Goal: Task Accomplishment & Management: Use online tool/utility

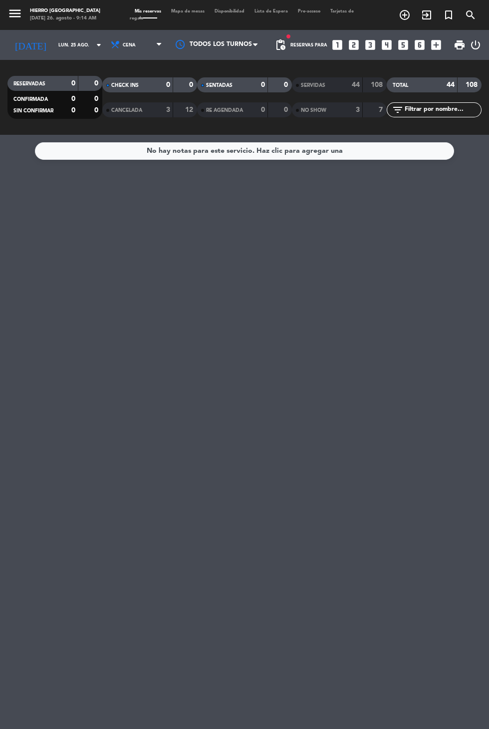
click at [53, 45] on input "lun. 25 ago." at bounding box center [84, 44] width 63 height 15
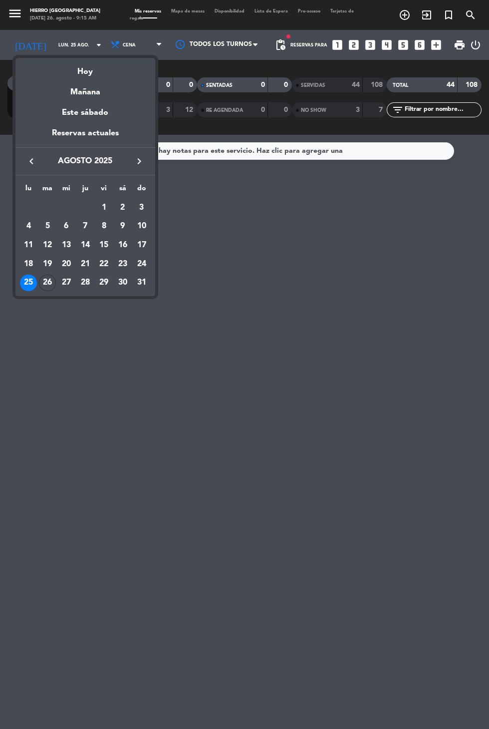
click at [42, 292] on td "26" at bounding box center [47, 283] width 19 height 19
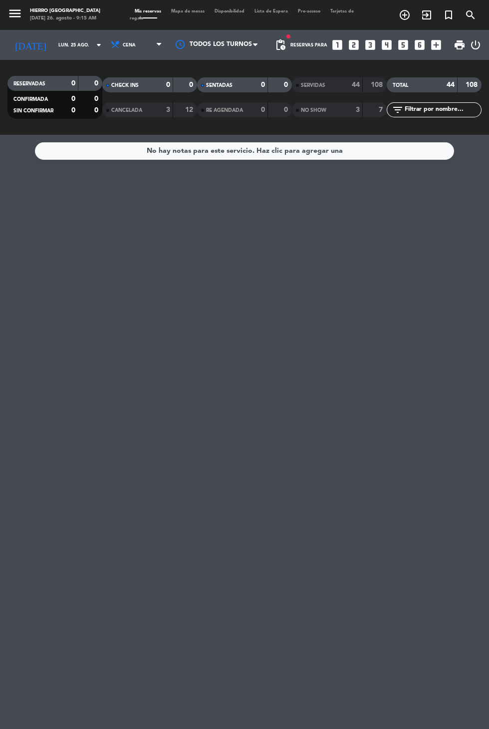
type input "[DATE]"
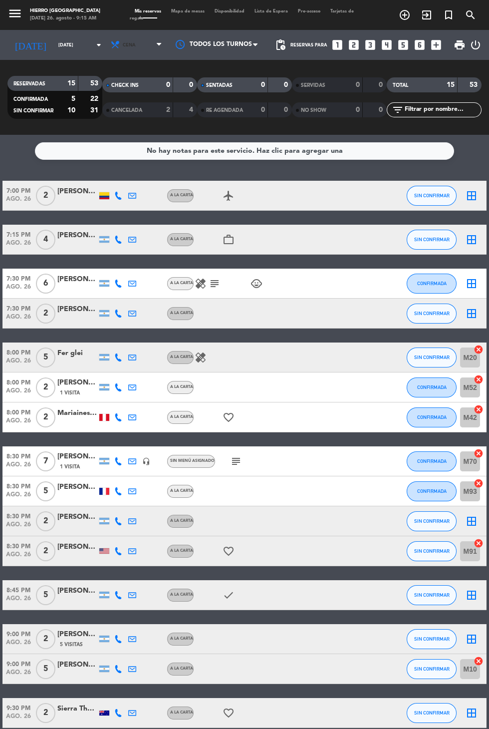
click at [123, 44] on span "Cena" at bounding box center [129, 44] width 13 height 5
click at [113, 92] on div "menu Hierro [PERSON_NAME] [DATE] 26. agosto - 9:15 AM Mis reservas Mapa de mesa…" at bounding box center [244, 67] width 489 height 135
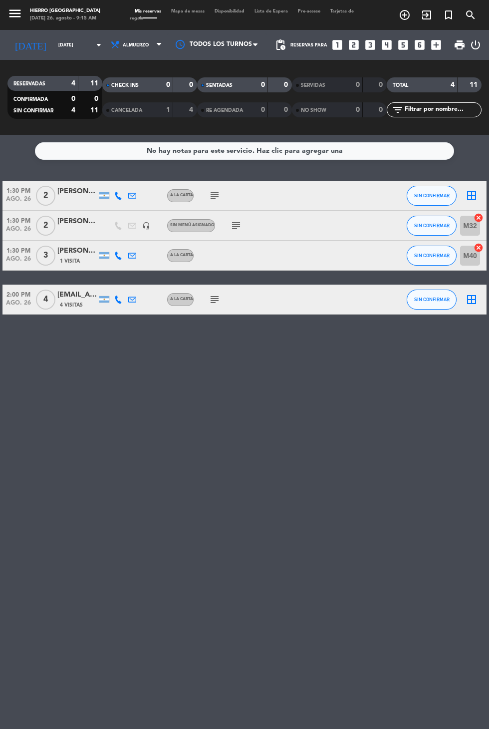
click at [209, 190] on icon "subject" at bounding box center [215, 196] width 12 height 12
click at [453, 187] on div "SIN CONFIRMAR" at bounding box center [432, 195] width 50 height 29
click at [468, 195] on icon "border_all" at bounding box center [472, 196] width 12 height 12
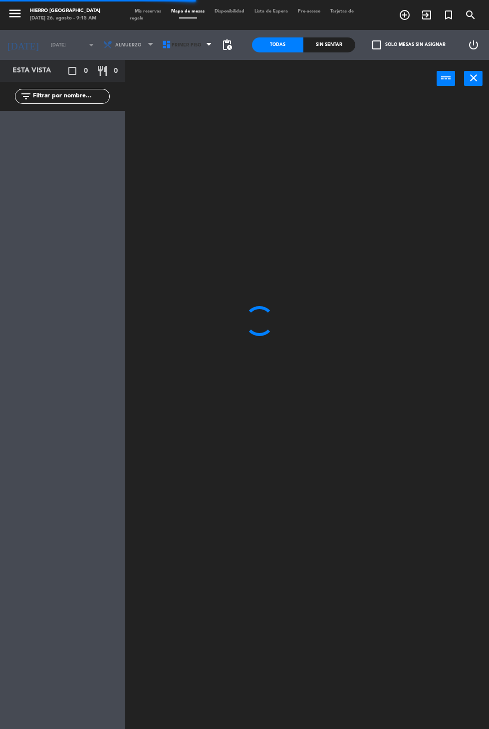
click at [164, 44] on icon at bounding box center [167, 45] width 10 height 10
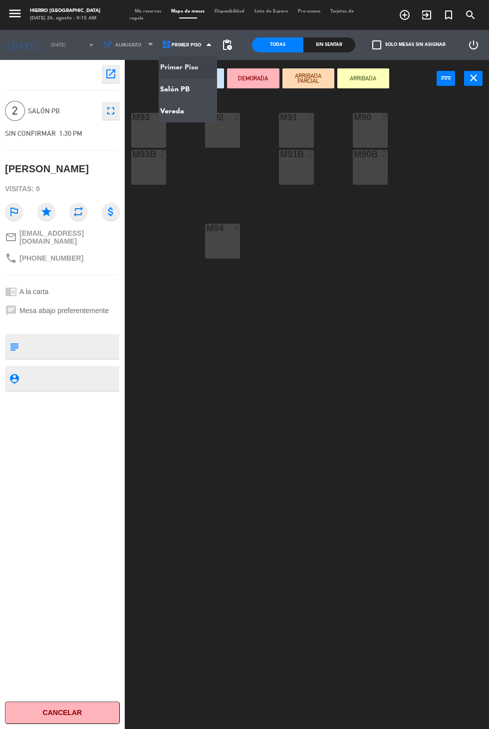
click at [168, 89] on ng-component "menu Hierro [PERSON_NAME] [DATE] 26. agosto - 9:15 AM Mis reservas Mapa de mesa…" at bounding box center [244, 398] width 489 height 796
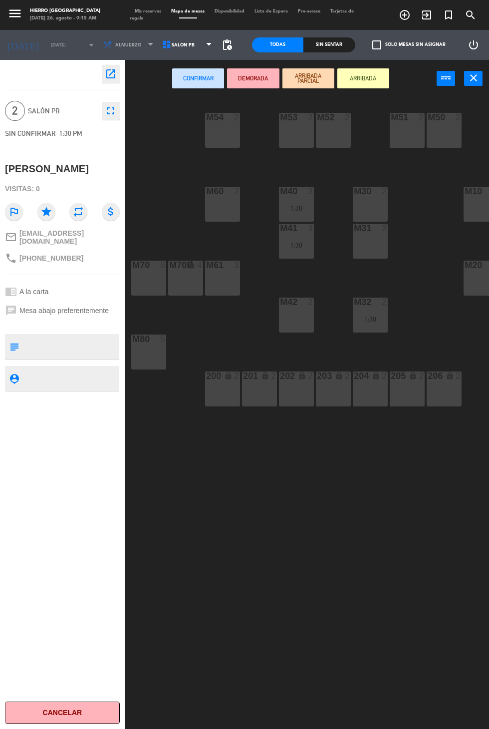
click at [335, 136] on div "M52 2" at bounding box center [333, 130] width 35 height 35
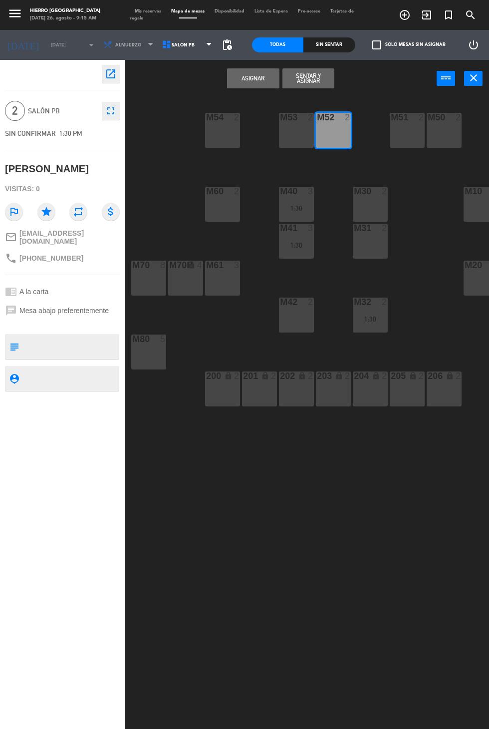
click at [235, 83] on button "Asignar" at bounding box center [253, 78] width 52 height 20
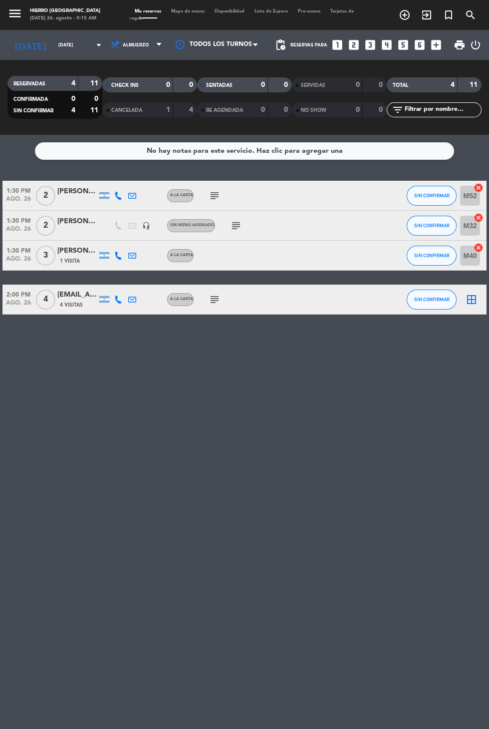
click at [211, 299] on icon "subject" at bounding box center [215, 300] width 12 height 12
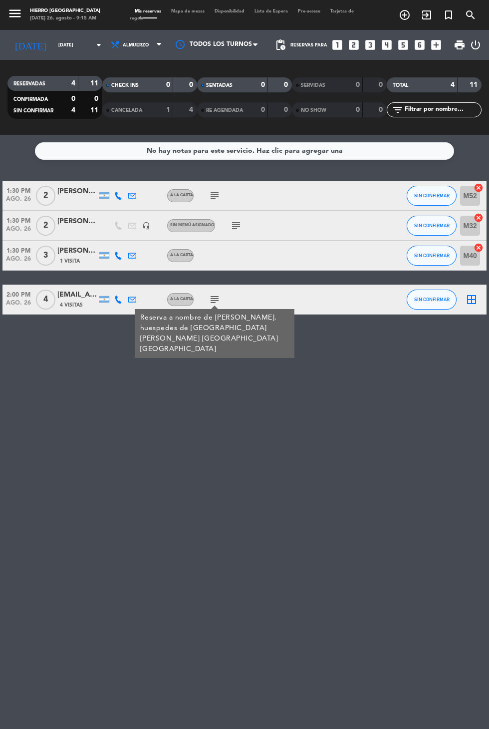
click at [474, 299] on icon "border_all" at bounding box center [472, 300] width 12 height 12
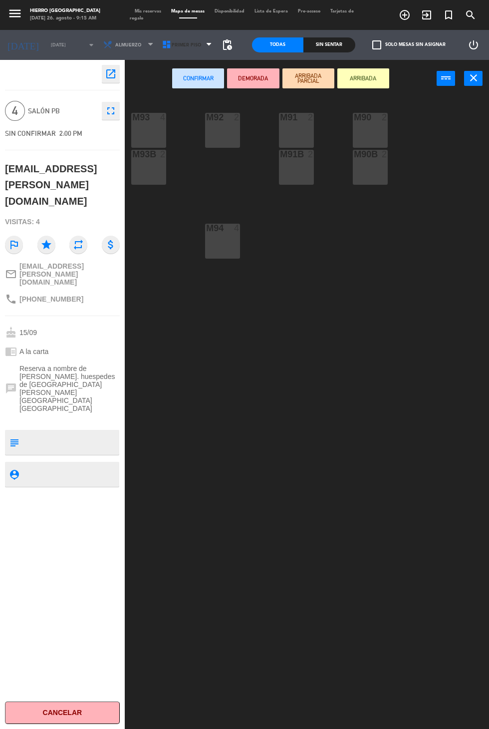
click at [162, 46] on icon at bounding box center [167, 45] width 10 height 10
click at [155, 88] on ng-component "menu Hierro [PERSON_NAME] [DATE] 26. agosto - 9:15 AM Mis reservas Mapa de mesa…" at bounding box center [244, 398] width 489 height 796
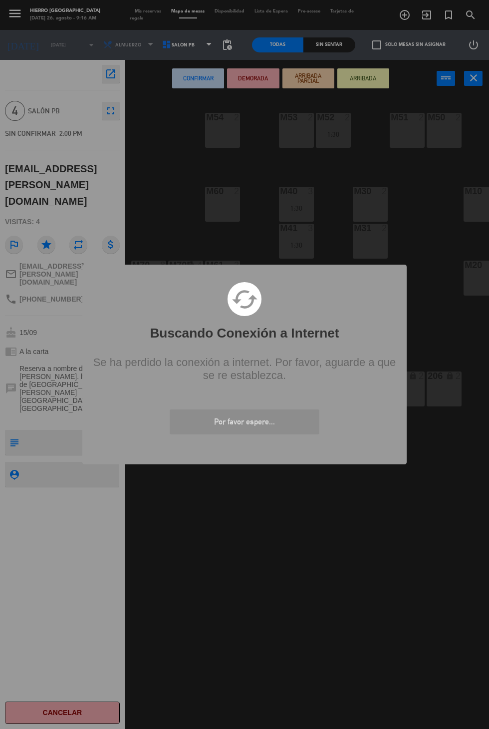
click at [438, 128] on div "? ! i Buscando Conexión a Internet × cached Se ha perdido la conexión a interne…" at bounding box center [244, 364] width 489 height 729
